Goal: Use online tool/utility: Utilize a website feature to perform a specific function

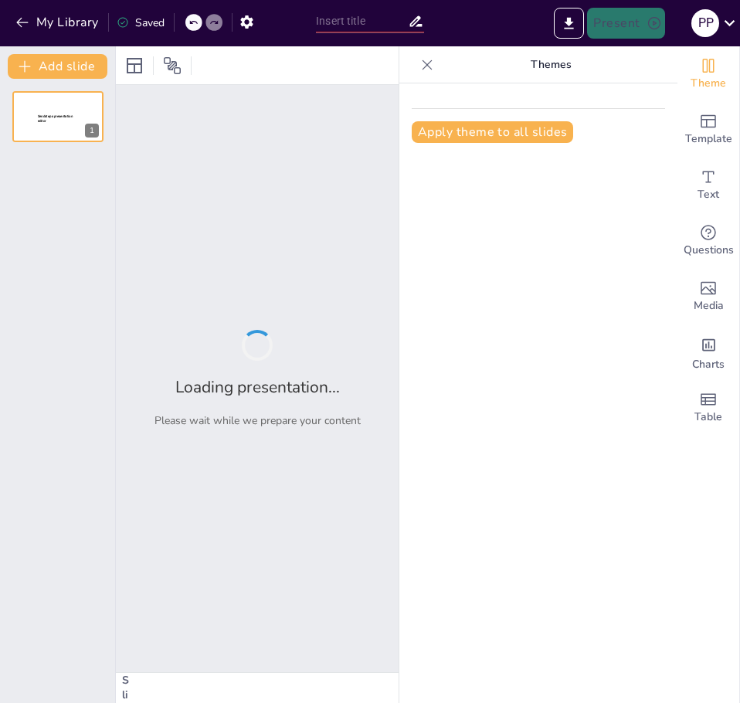
type input "Imported Tata Style Guide.pptx"
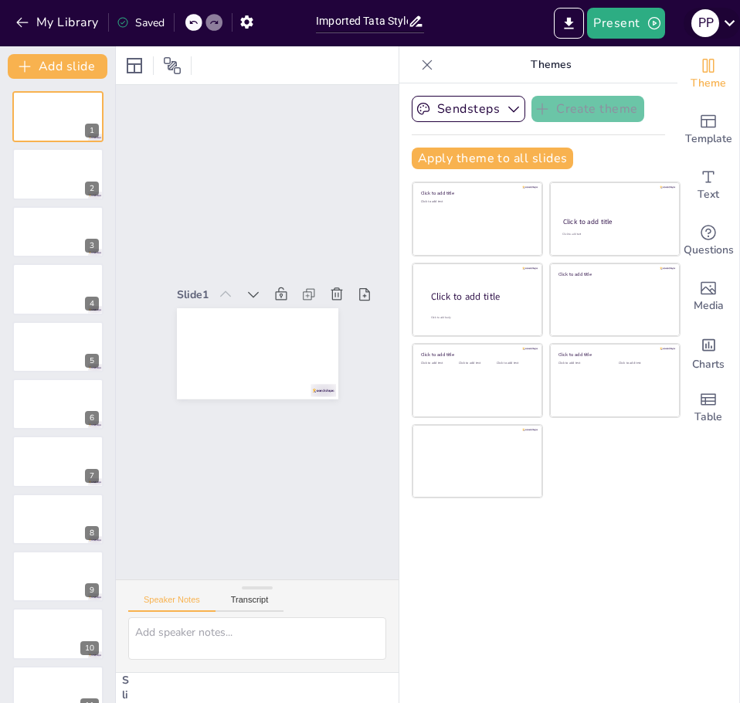
click at [730, 31] on icon at bounding box center [730, 22] width 21 height 21
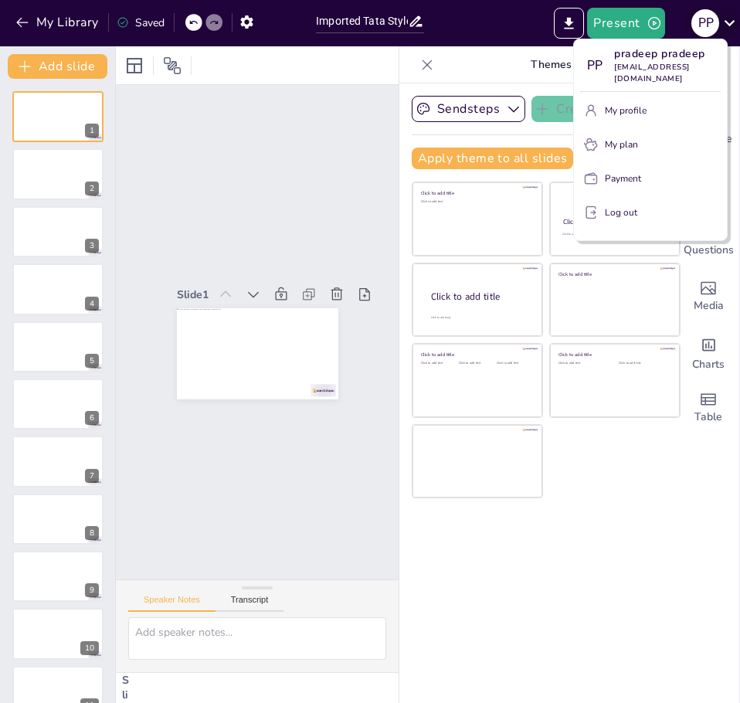
click at [730, 31] on div at bounding box center [370, 351] width 740 height 703
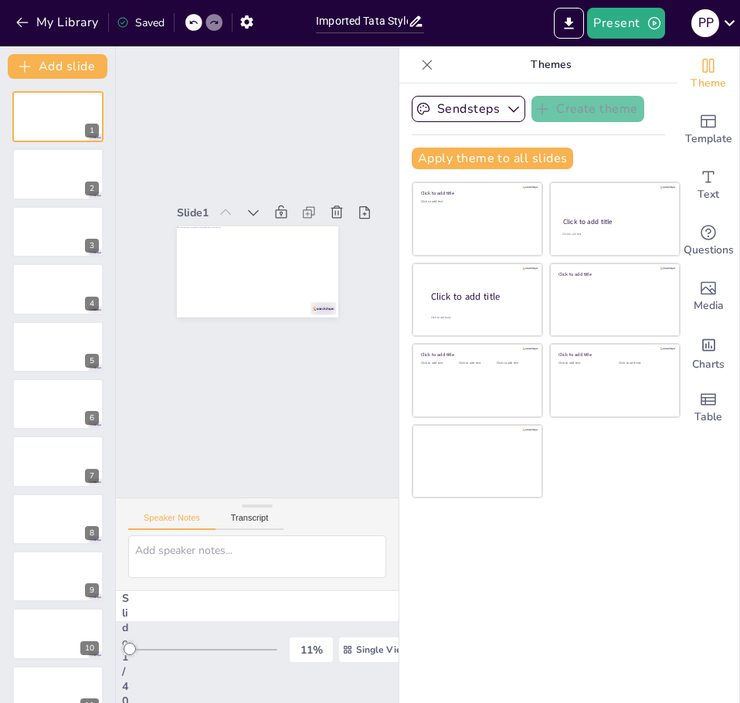
scroll to position [87, 0]
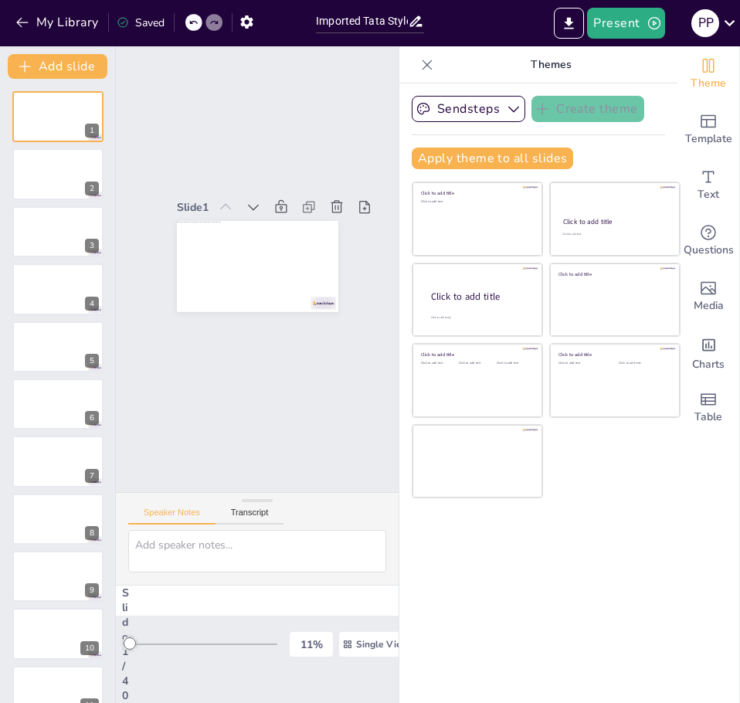
click at [420, 65] on icon at bounding box center [427, 64] width 15 height 15
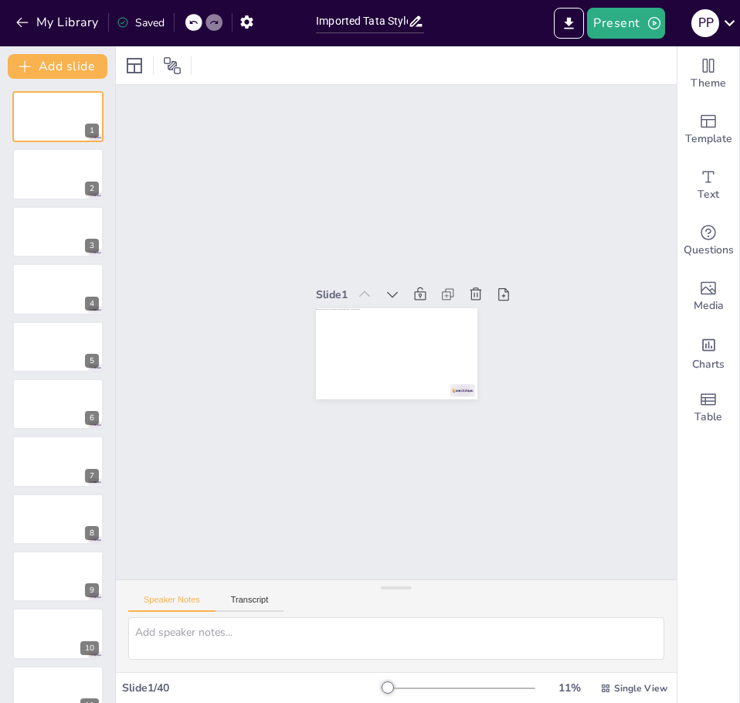
scroll to position [0, 0]
click at [239, 19] on icon "button" at bounding box center [247, 22] width 16 height 16
click at [247, 29] on icon "button" at bounding box center [247, 22] width 16 height 16
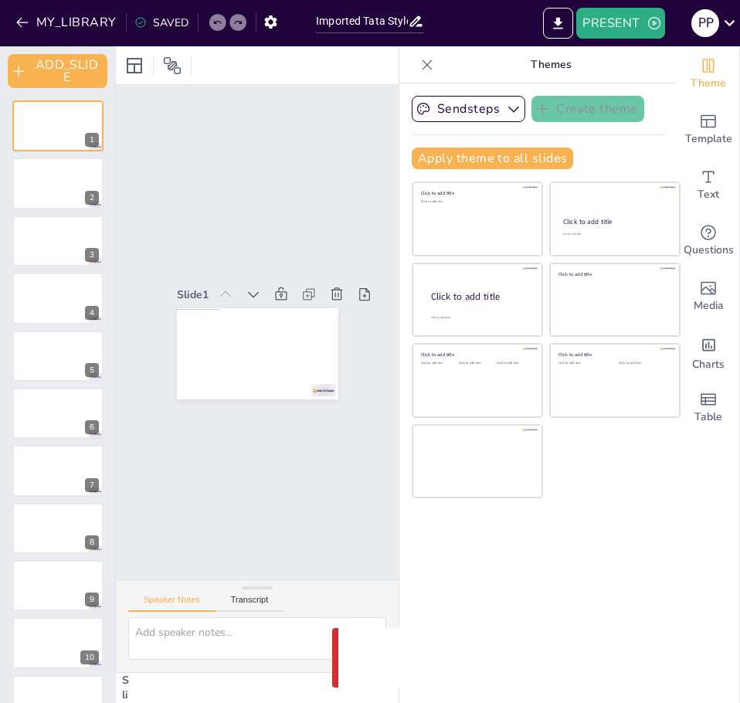
click at [420, 72] on icon at bounding box center [427, 64] width 15 height 15
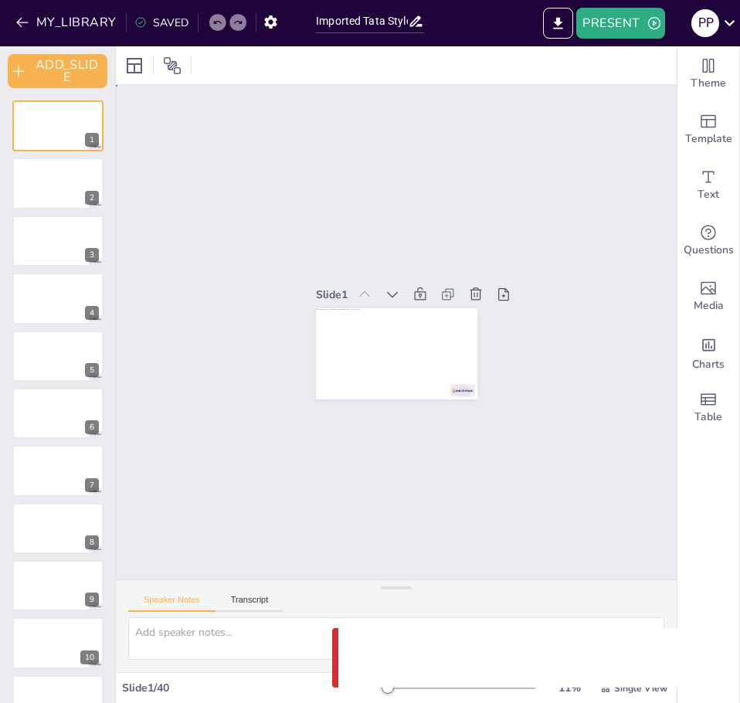
click at [430, 529] on div "Slide 1 Slide 2 Slide 3 Slide 4 Slide 5 Slide 6 Slide 7 Slide 8 Slide 9 Slide 1…" at bounding box center [396, 332] width 561 height 495
click at [197, 639] on textarea at bounding box center [396, 639] width 536 height 43
click at [241, 605] on button "Transcript" at bounding box center [250, 603] width 69 height 17
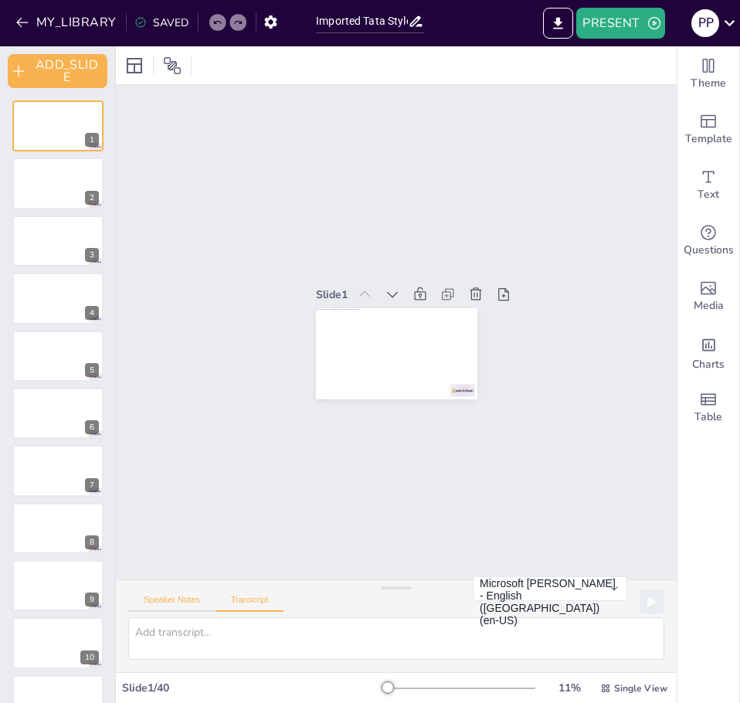
click at [178, 600] on button "Speaker Notes" at bounding box center [171, 603] width 87 height 17
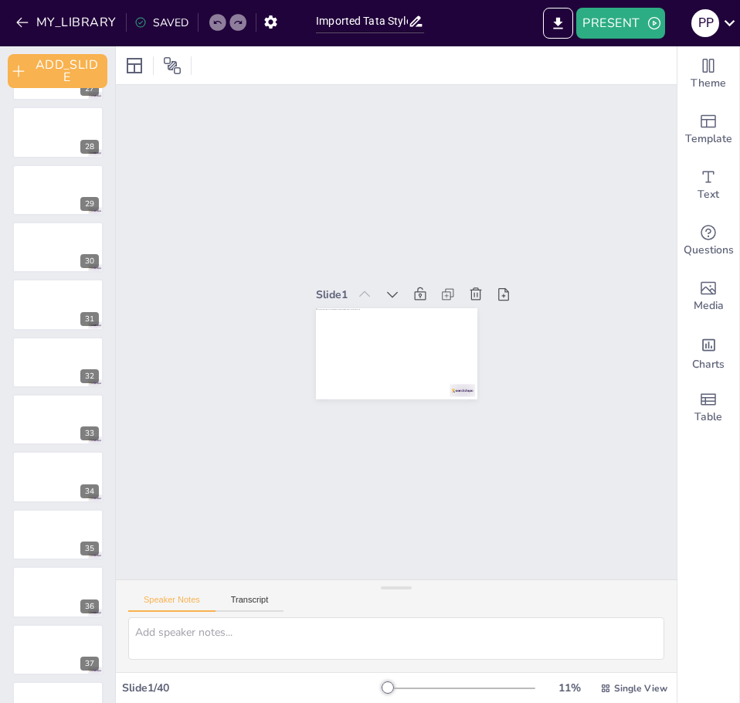
scroll to position [1703, 0]
